Goal: Information Seeking & Learning: Check status

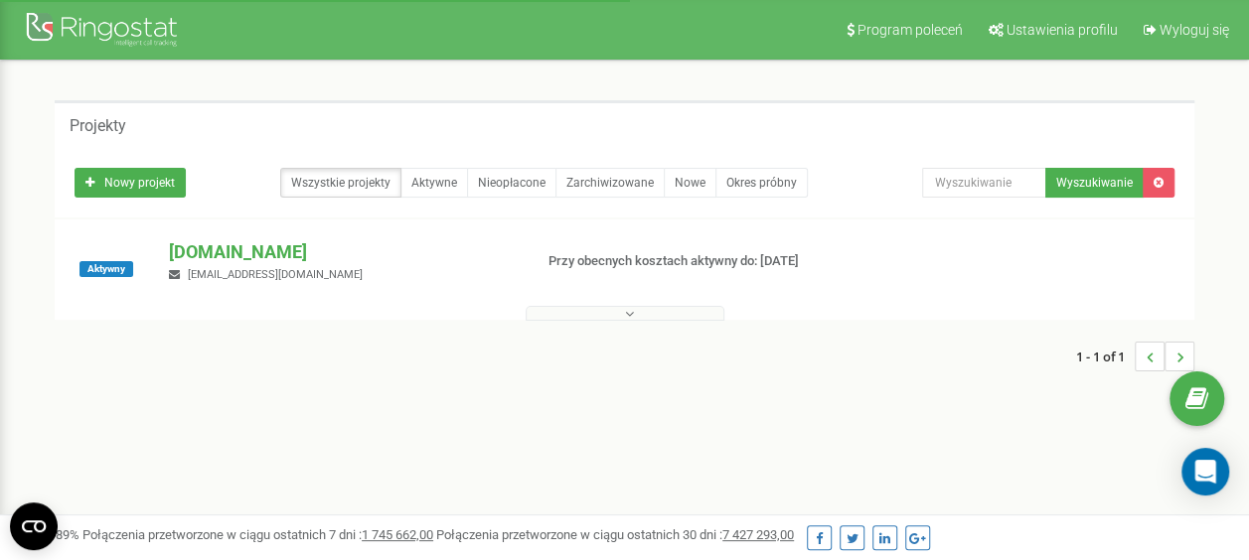
click at [209, 248] on p "[DOMAIN_NAME]" at bounding box center [342, 252] width 347 height 26
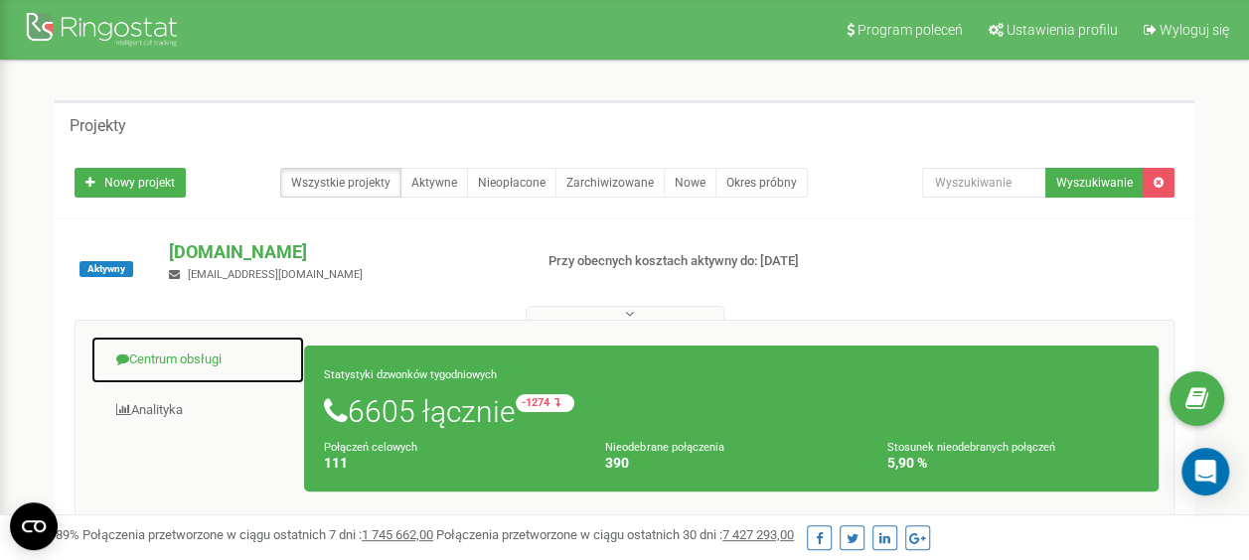
click at [151, 364] on link "Centrum obsługi" at bounding box center [197, 360] width 215 height 49
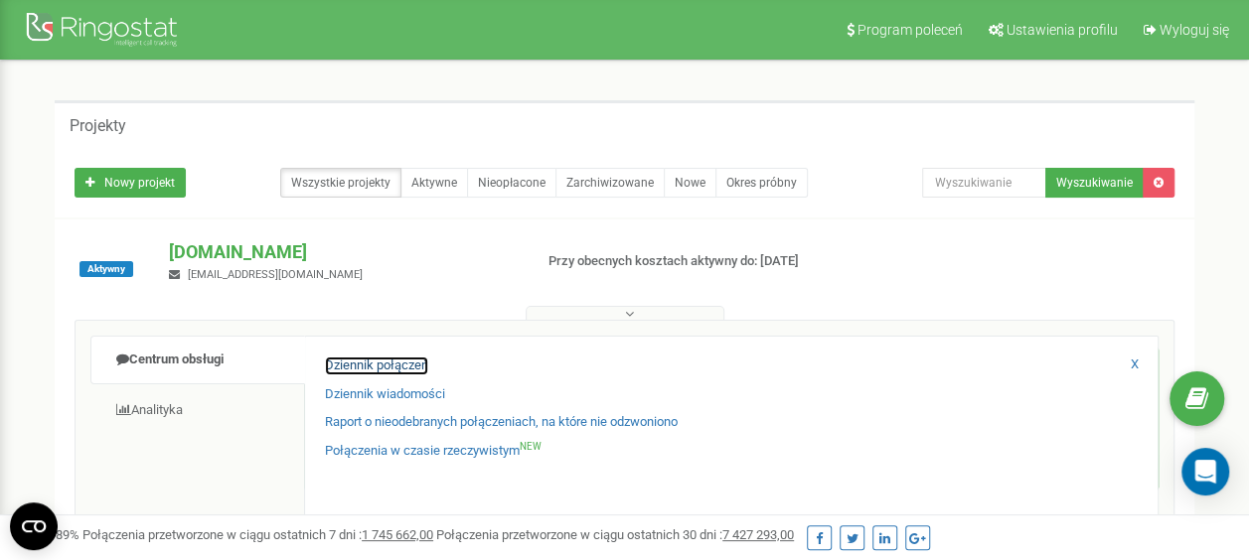
click at [384, 364] on link "Dziennik połączeń" at bounding box center [376, 366] width 103 height 19
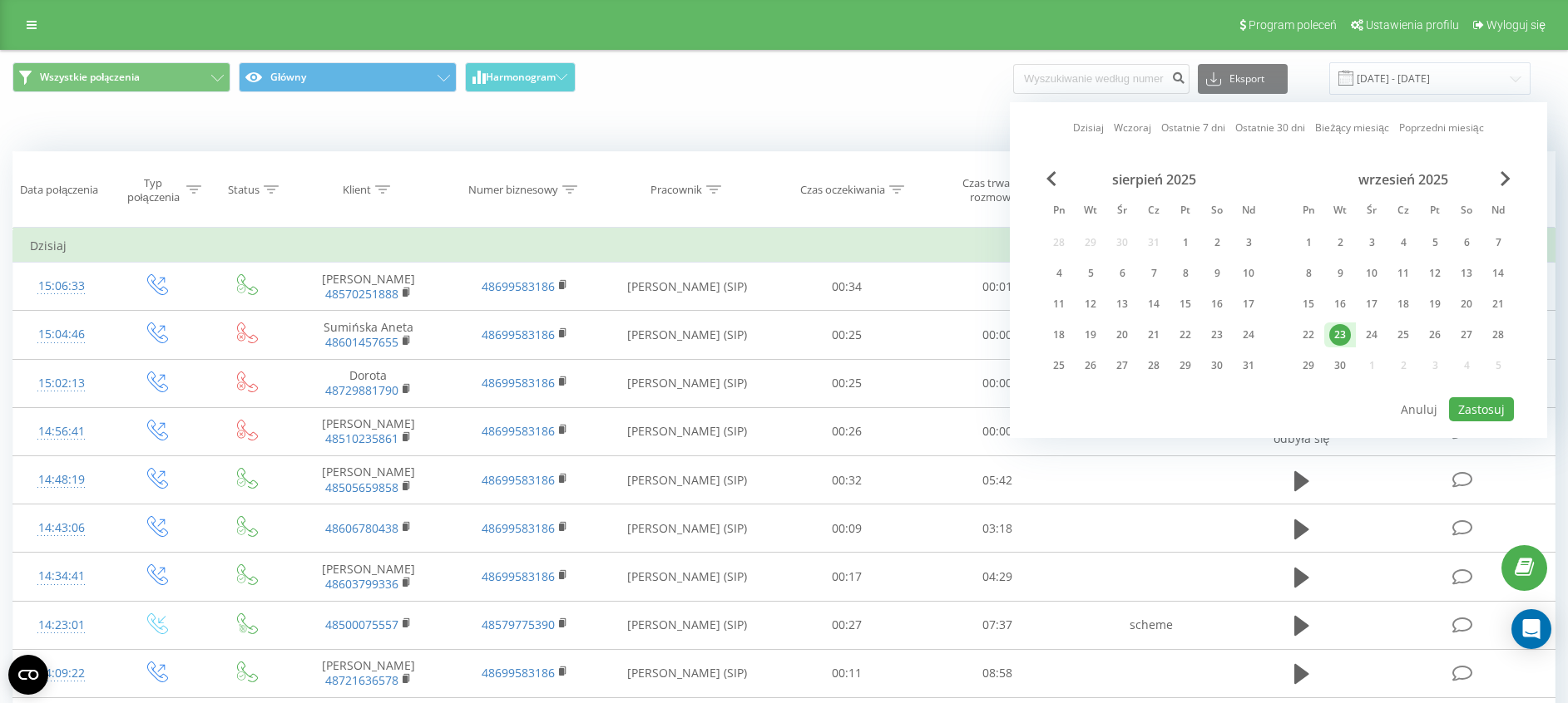
click at [1505, 423] on div "[DATE] [DATE] Ostatnie 7 dni Ostatnie 30 dni Bieżący miesiąc Poprzedni miesiąc …" at bounding box center [1278, 269] width 537 height 336
click at [1496, 413] on button "Zastosuj" at bounding box center [1481, 409] width 64 height 24
type input "[DATE] - [DATE]"
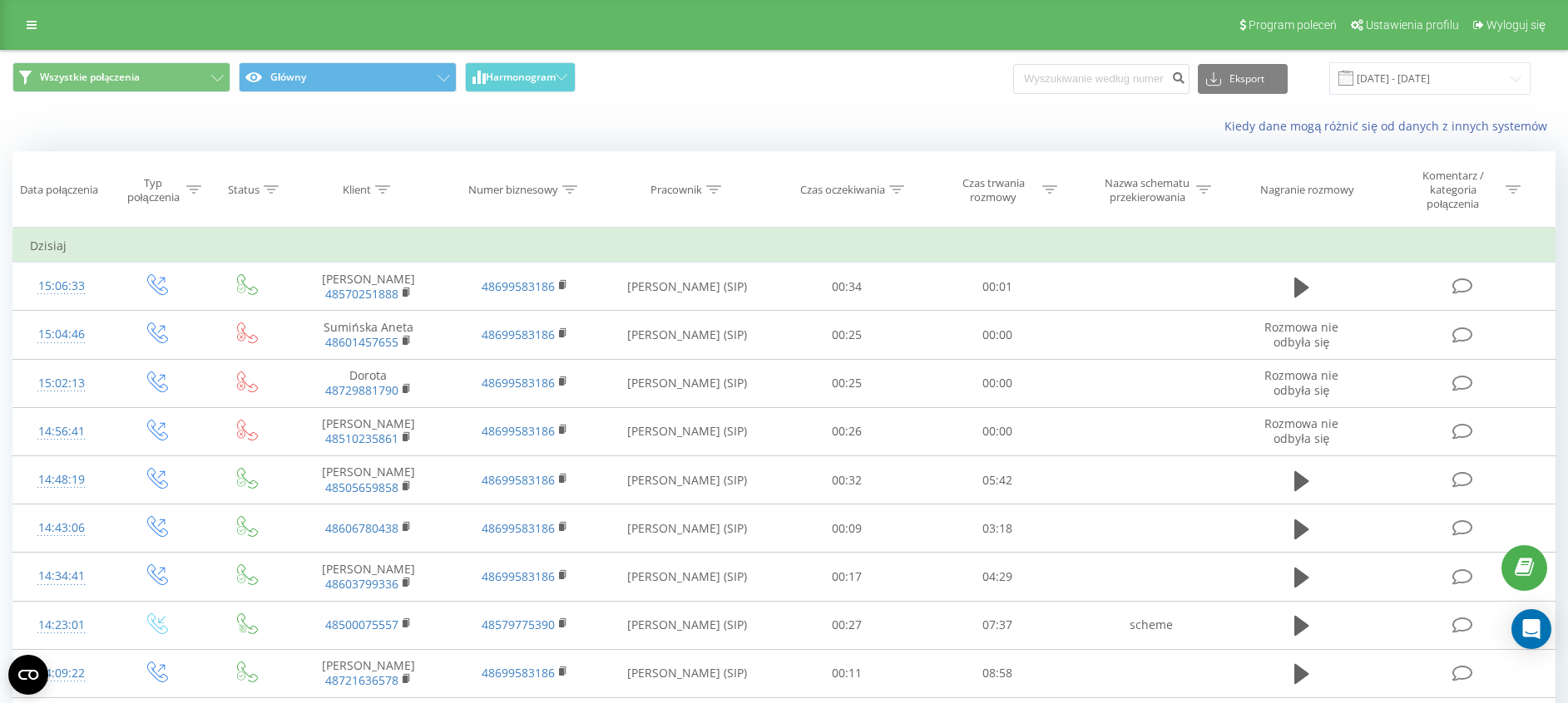
drag, startPoint x: 1047, startPoint y: 192, endPoint x: 1012, endPoint y: 242, distance: 61.0
click at [1047, 192] on icon at bounding box center [1050, 190] width 15 height 8
click at [990, 275] on div at bounding box center [988, 278] width 118 height 16
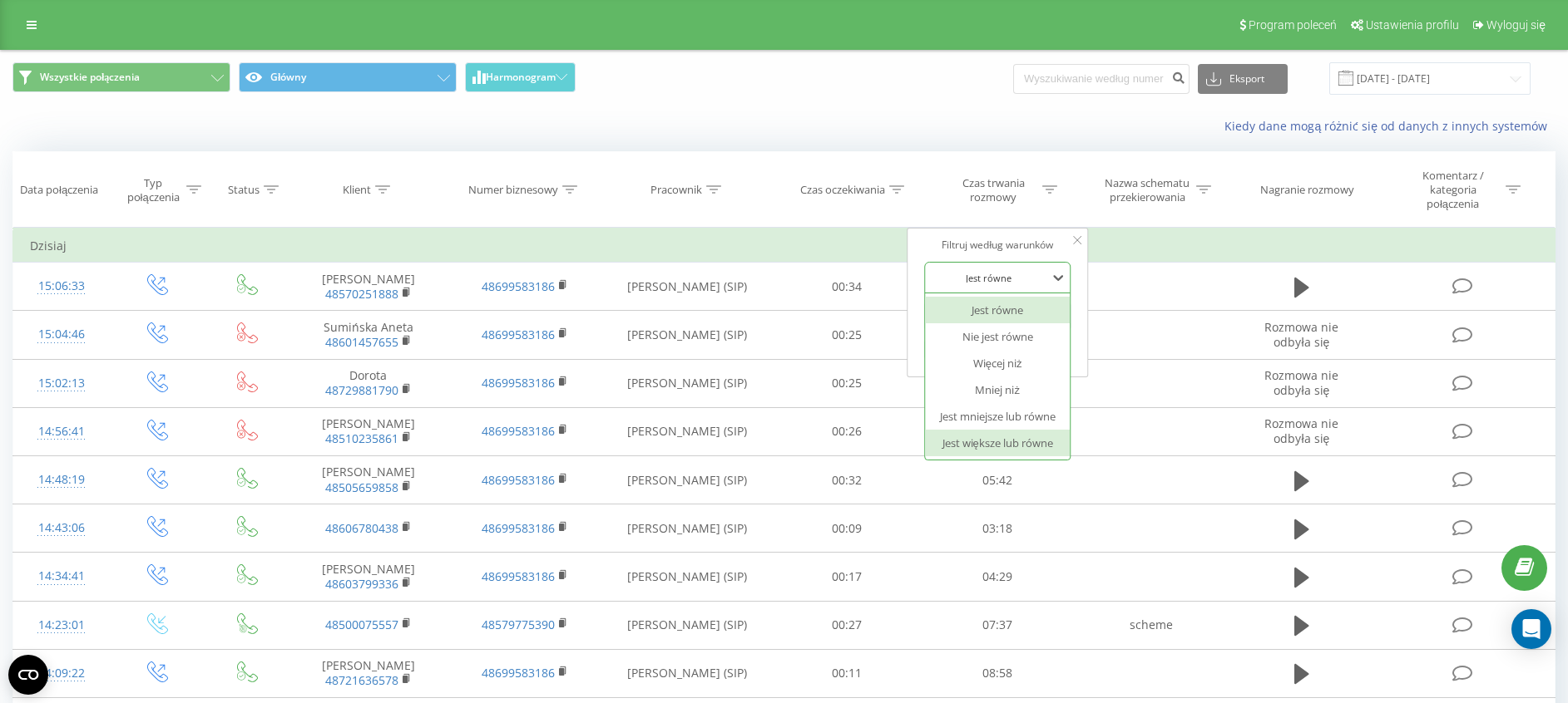
click at [984, 447] on div "Jest większe lub równe" at bounding box center [997, 444] width 145 height 27
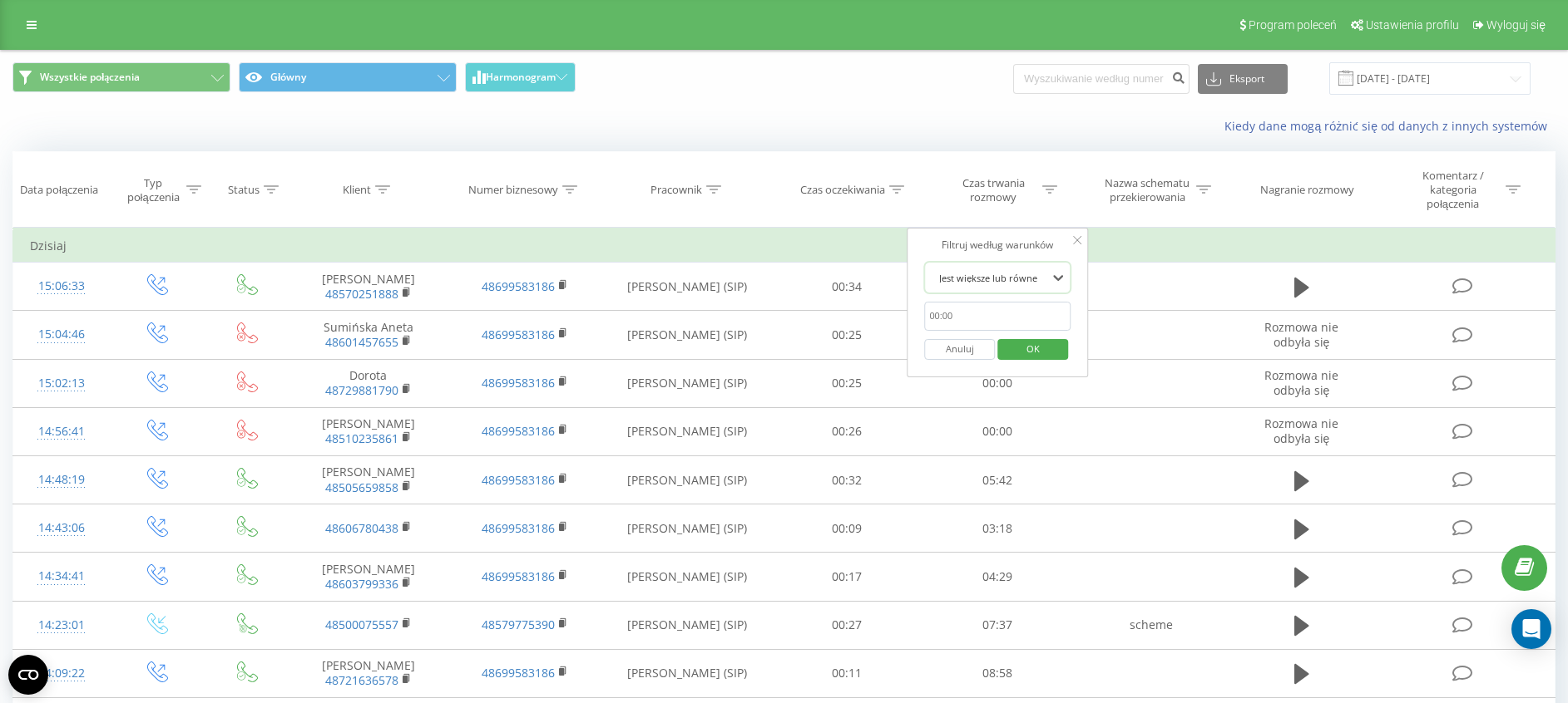
click at [976, 328] on input "text" at bounding box center [997, 316] width 147 height 29
type input "00:20"
click at [1051, 351] on span "OK" at bounding box center [1033, 348] width 47 height 26
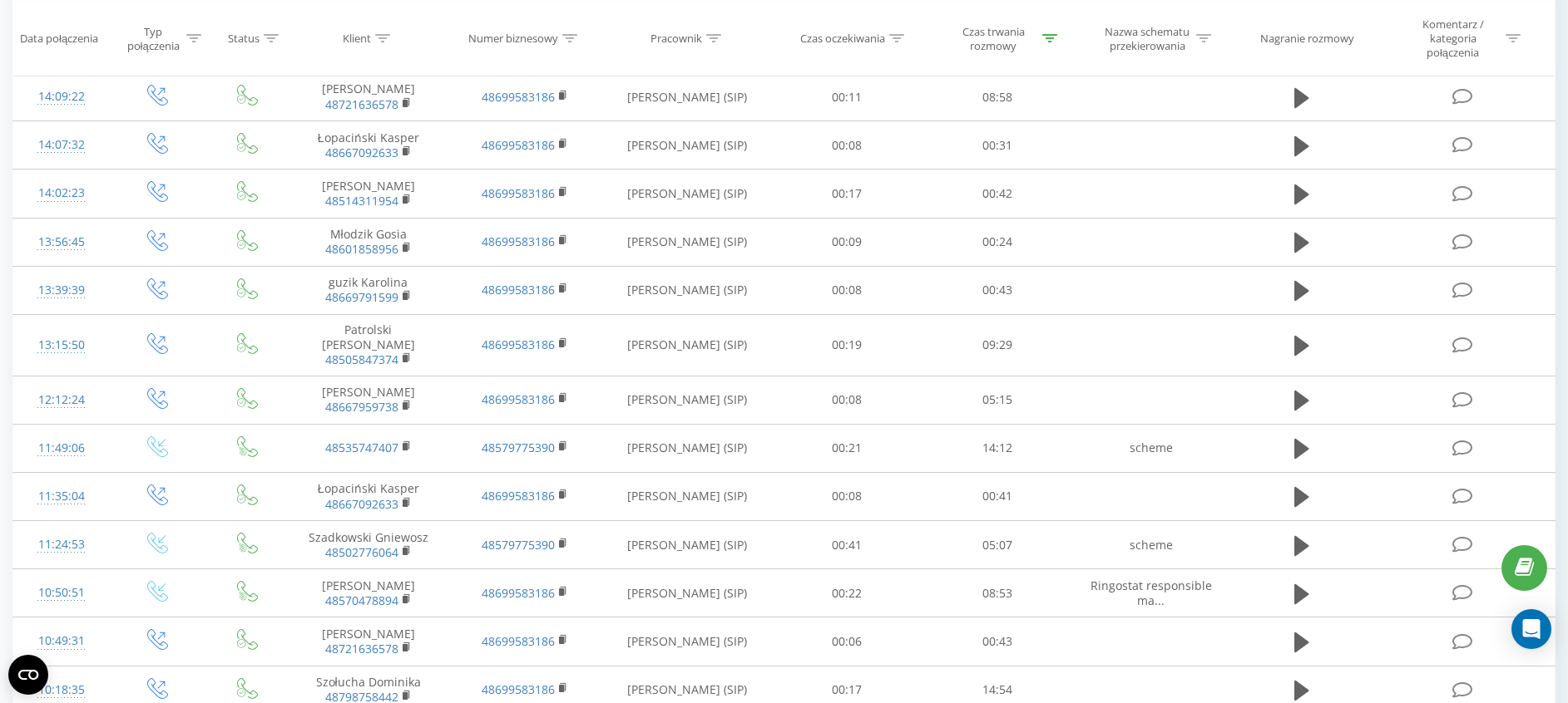
scroll to position [735, 0]
